Goal: Communication & Community: Answer question/provide support

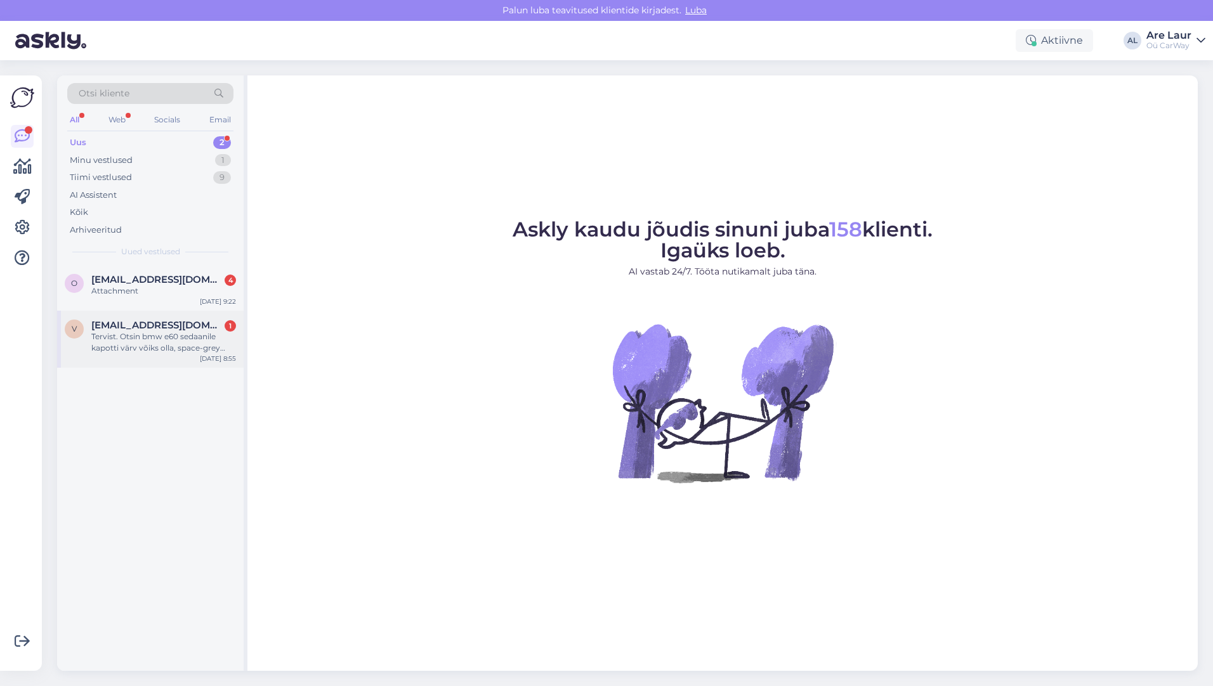
click at [166, 344] on div "Tervist. Otsin bmw e60 sedaanile kapotti värv võiks olla, space-grey metallic" at bounding box center [163, 342] width 145 height 23
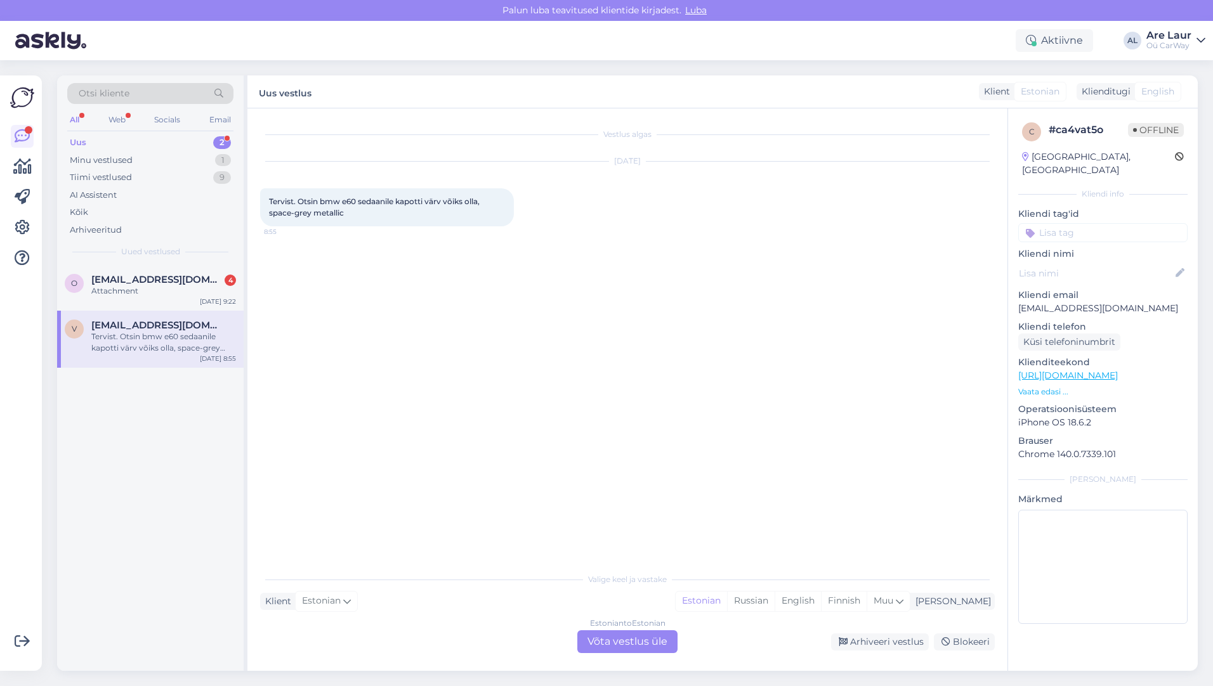
click at [608, 641] on div "Estonian to Estonian Võta vestlus üle" at bounding box center [627, 641] width 100 height 23
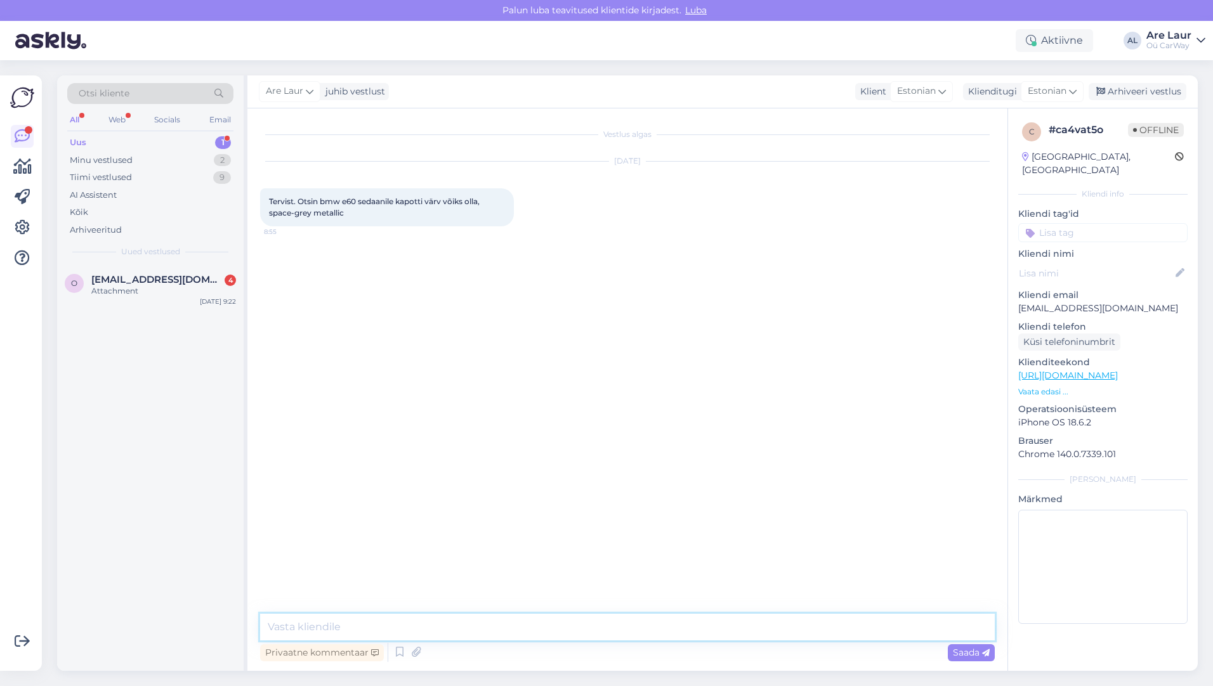
click at [379, 622] on textarea at bounding box center [627, 627] width 734 height 27
click at [769, 627] on textarea "Tere, korraliku ja defektivaba sellist tooni hetkel ei ole. Pisidefektiga detai…" at bounding box center [627, 627] width 734 height 27
paste textarea "[URL][DOMAIN_NAME]"
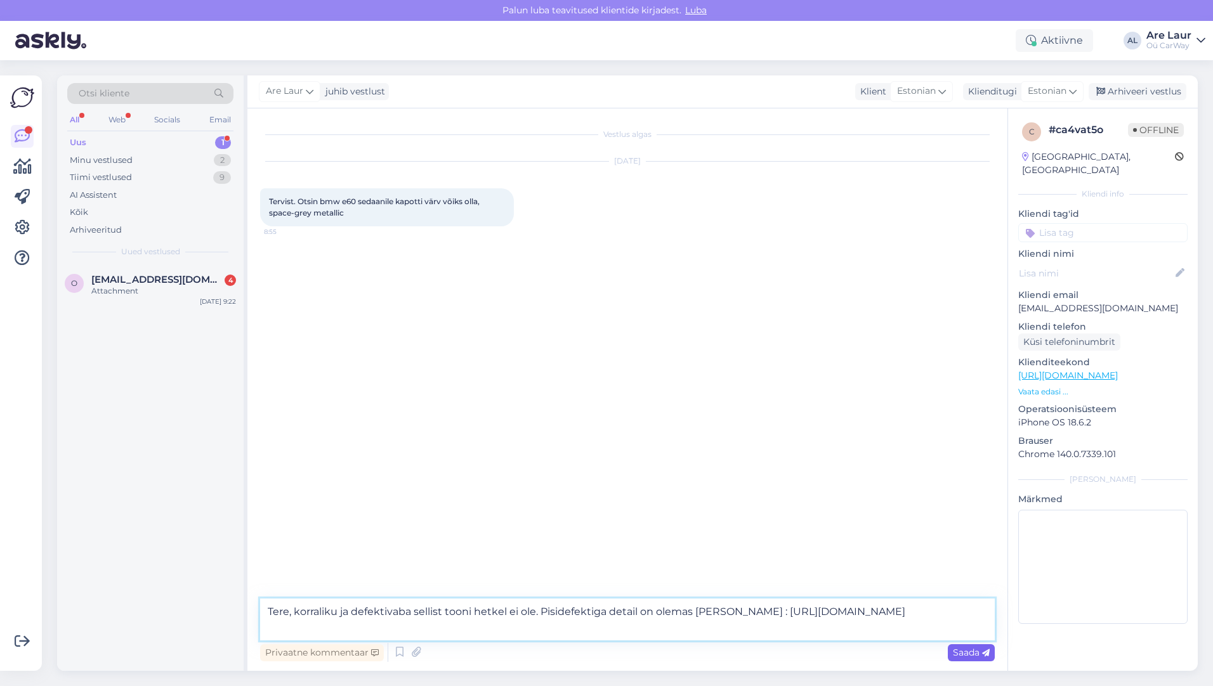
type textarea "Tere, korraliku ja defektivaba sellist tooni hetkel ei ole. Pisidefektiga detai…"
click at [956, 653] on span "Saada" at bounding box center [971, 652] width 37 height 11
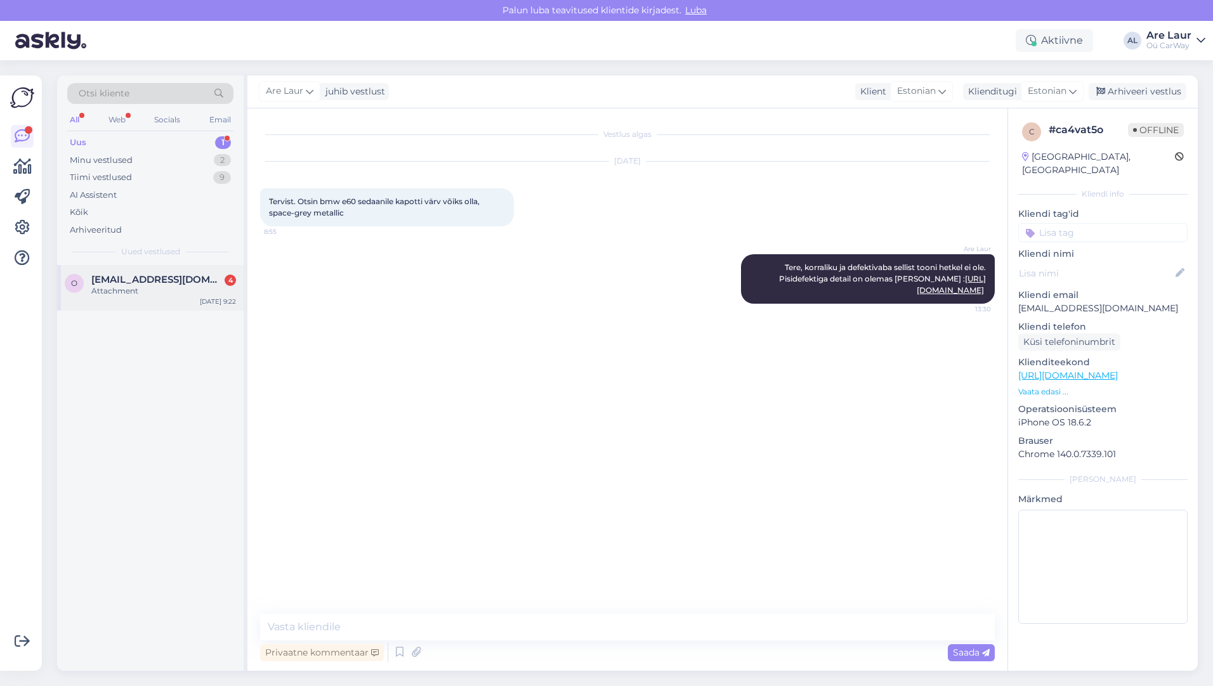
click at [136, 287] on div "Attachment" at bounding box center [163, 290] width 145 height 11
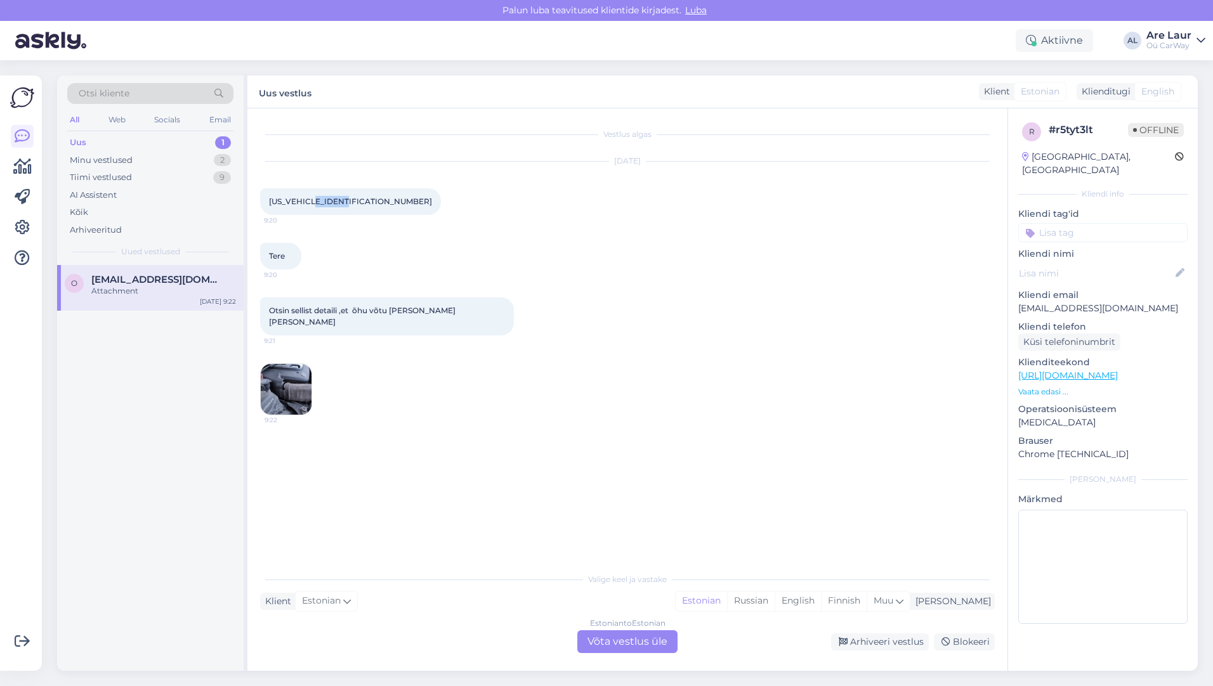
drag, startPoint x: 353, startPoint y: 200, endPoint x: 320, endPoint y: 200, distance: 33.0
click at [320, 200] on span "[US_VEHICLE_IDENTIFICATION_NUMBER]" at bounding box center [350, 202] width 163 height 10
drag, startPoint x: 320, startPoint y: 200, endPoint x: 328, endPoint y: 200, distance: 7.6
copy span "K007467"
click at [286, 372] on img at bounding box center [286, 389] width 51 height 51
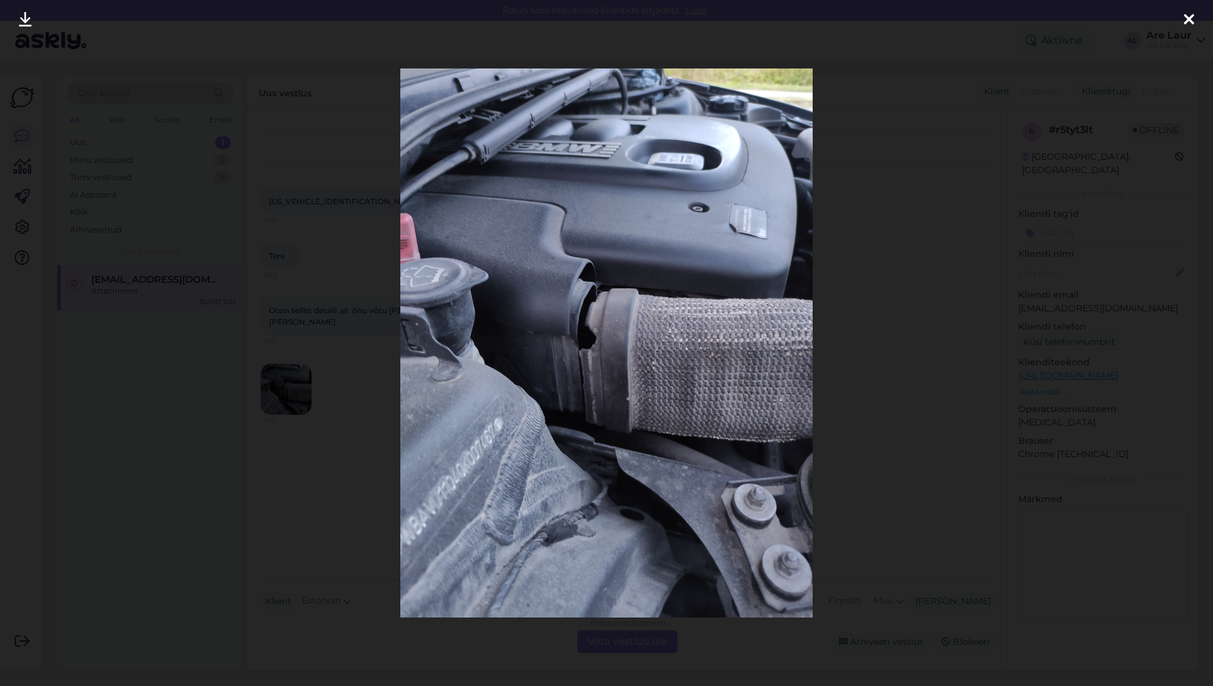
click at [1185, 20] on icon at bounding box center [1188, 20] width 10 height 16
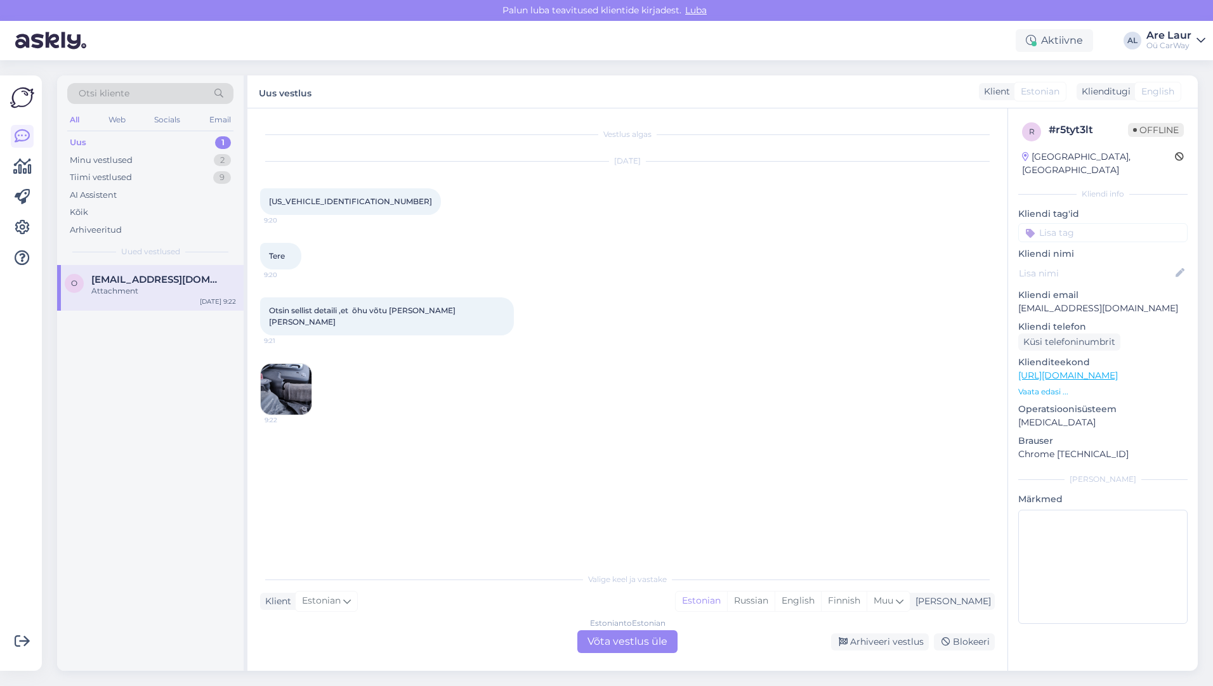
click at [618, 642] on div "Estonian to Estonian Võta vestlus üle" at bounding box center [627, 641] width 100 height 23
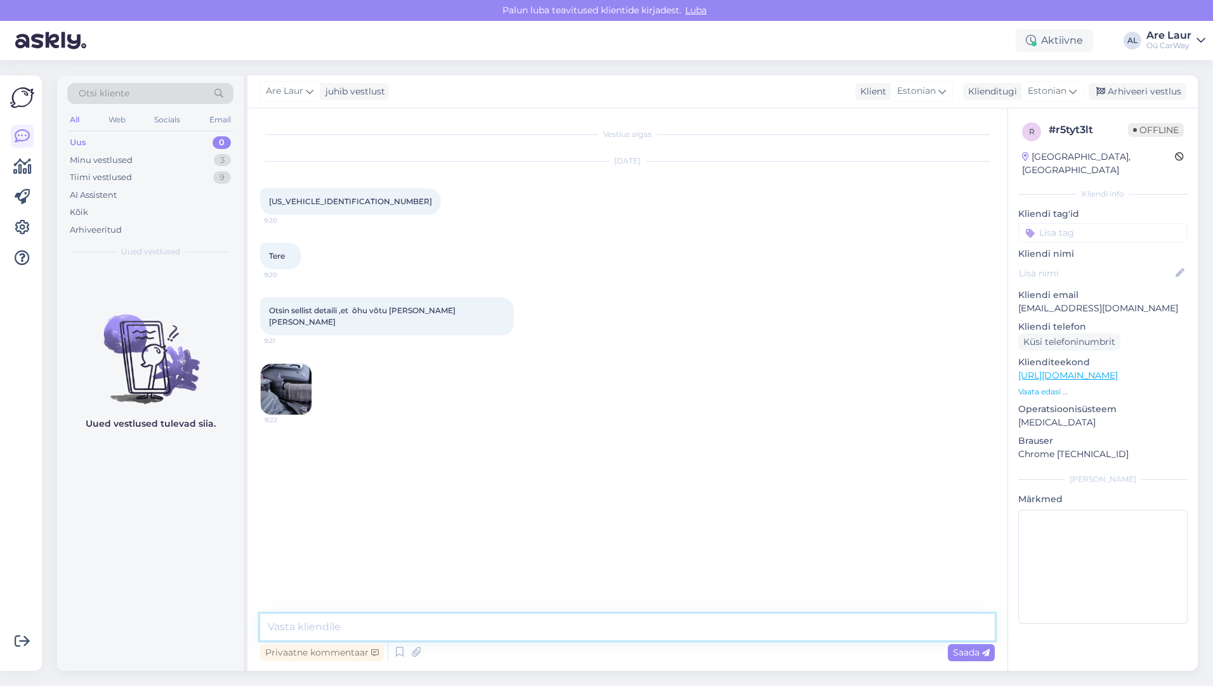
click at [345, 622] on textarea at bounding box center [627, 627] width 734 height 27
type textarea "Tere, [PERSON_NAME] ei ole pakkuda sellist toru õhuvõtule."
click at [967, 652] on span "Saada" at bounding box center [971, 652] width 37 height 11
